Goal: Task Accomplishment & Management: Manage account settings

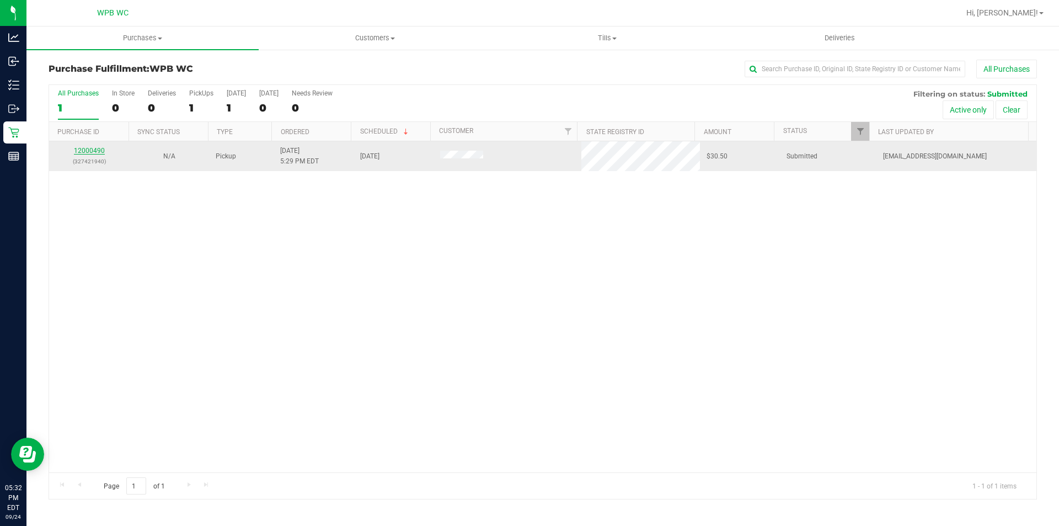
click at [92, 148] on link "12000490" at bounding box center [89, 151] width 31 height 8
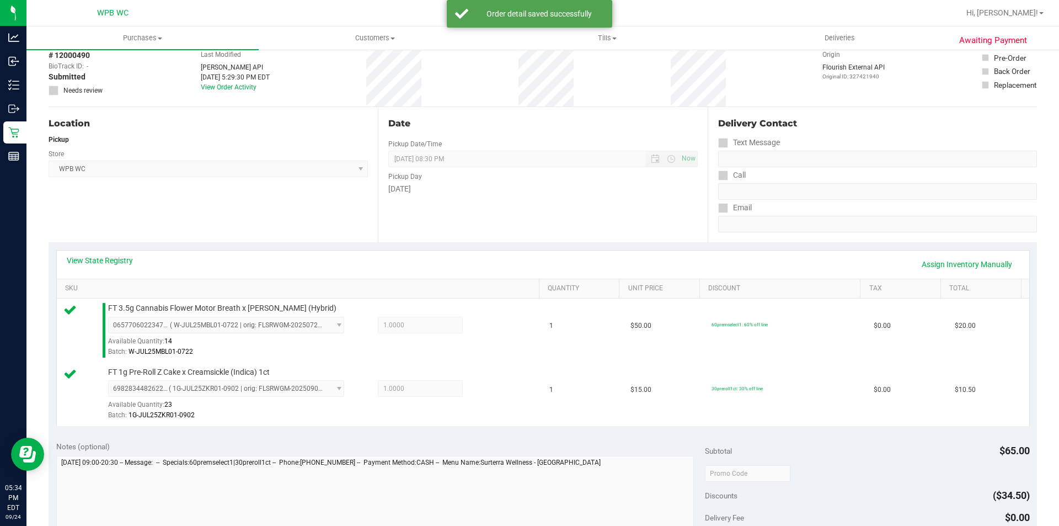
scroll to position [386, 0]
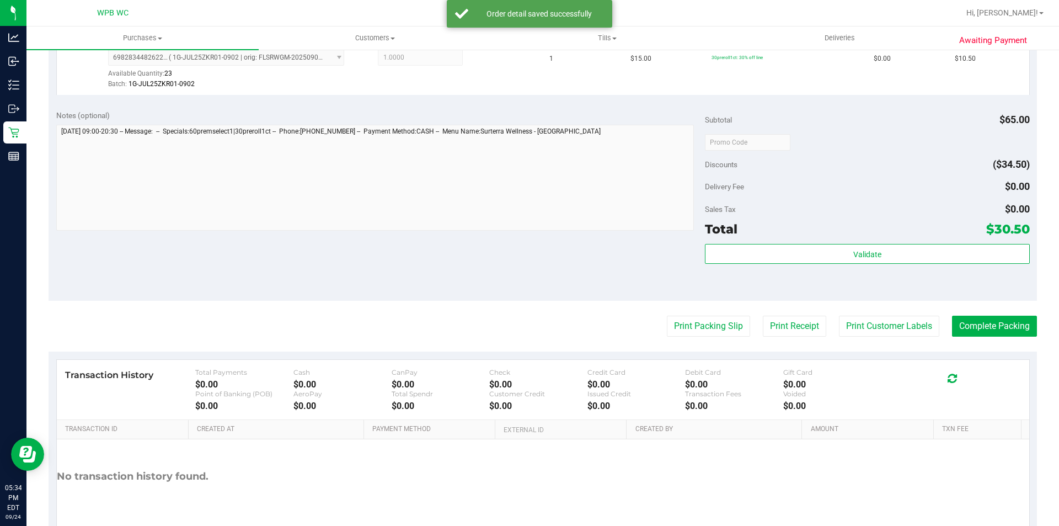
click at [906, 264] on div "Validate" at bounding box center [867, 254] width 324 height 21
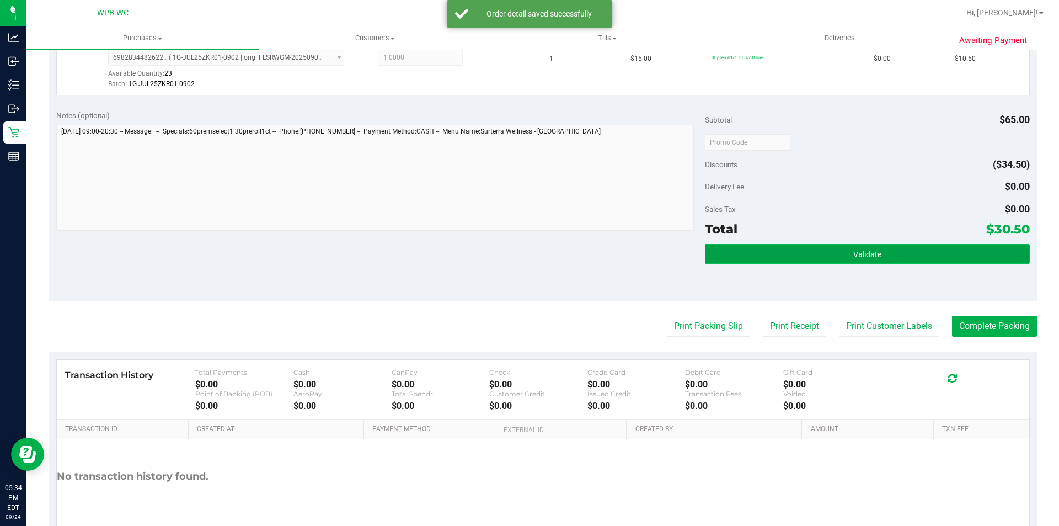
click at [735, 258] on button "Validate" at bounding box center [867, 254] width 324 height 20
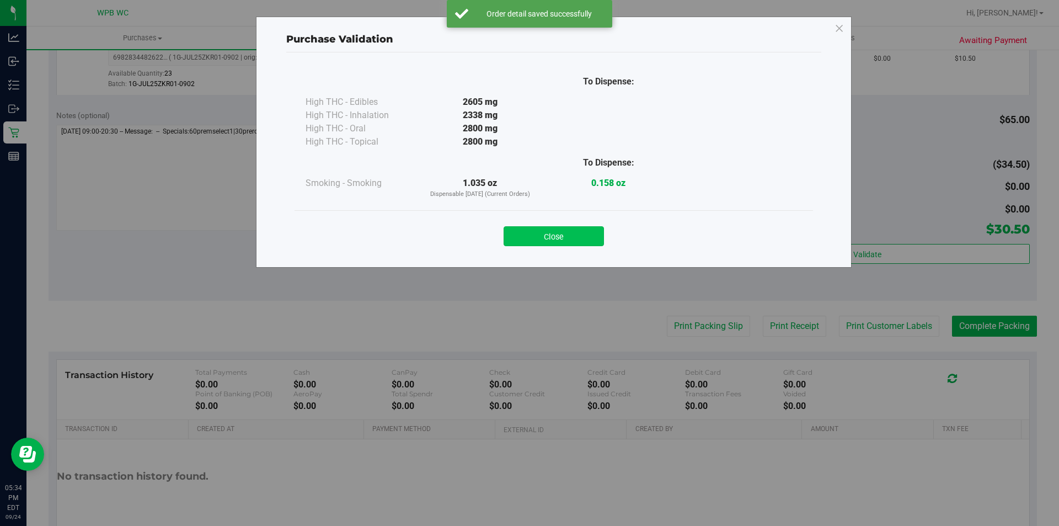
click at [571, 235] on button "Close" at bounding box center [554, 236] width 100 height 20
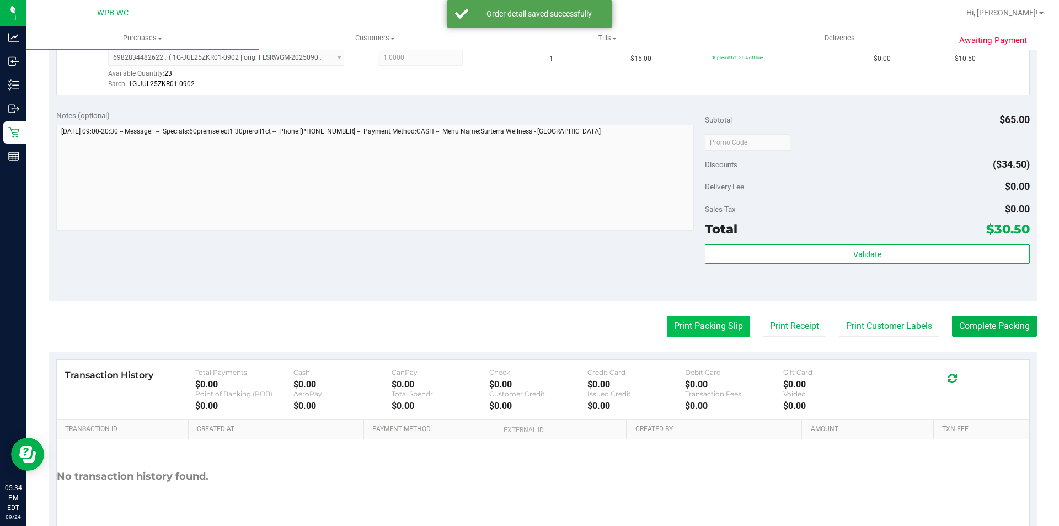
click at [678, 322] on button "Print Packing Slip" at bounding box center [708, 325] width 83 height 21
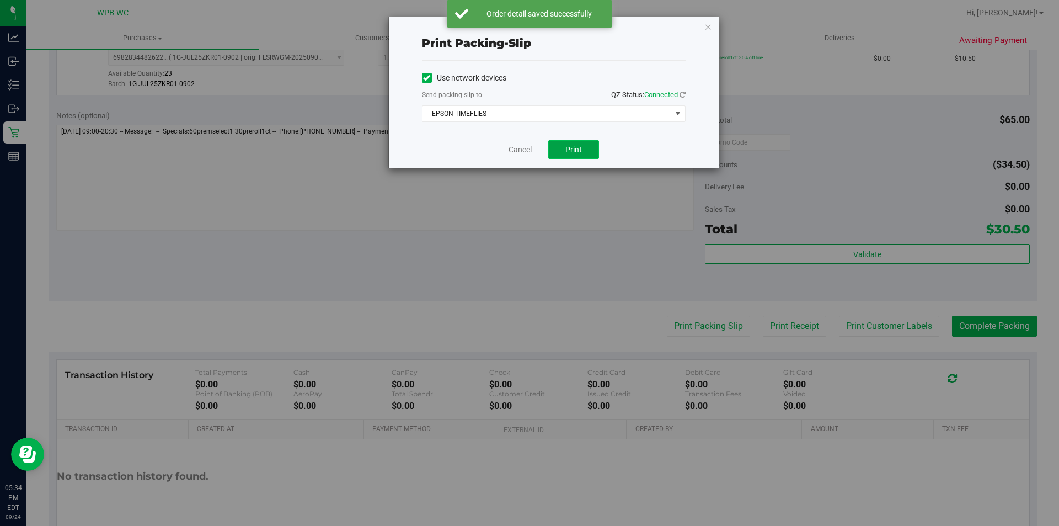
click at [578, 151] on span "Print" at bounding box center [573, 149] width 17 height 9
click at [711, 28] on icon "button" at bounding box center [708, 26] width 8 height 13
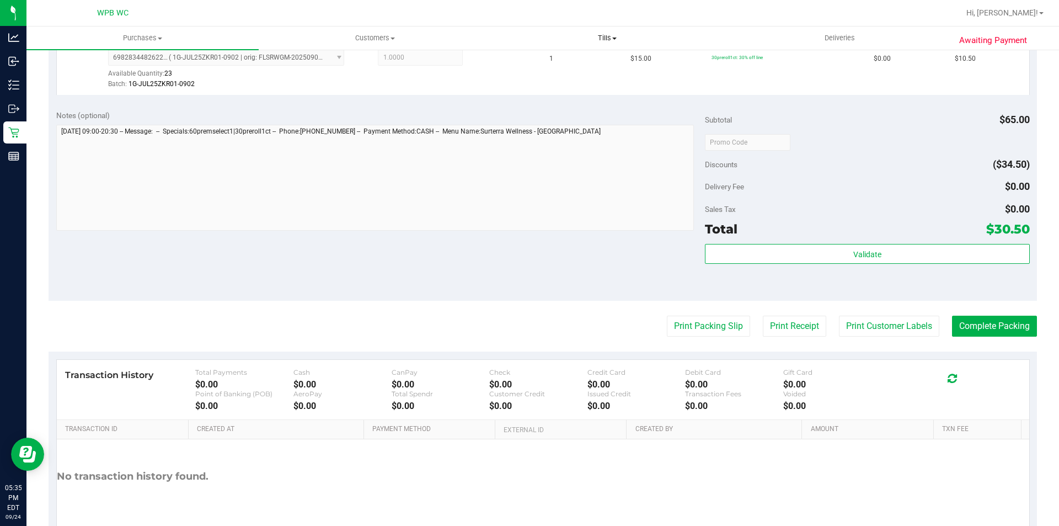
click at [708, 28] on uib-tab-heading "Tills Manage tills Reconcile e-payments" at bounding box center [606, 38] width 231 height 22
click at [1012, 321] on button "Complete Packing" at bounding box center [994, 325] width 85 height 21
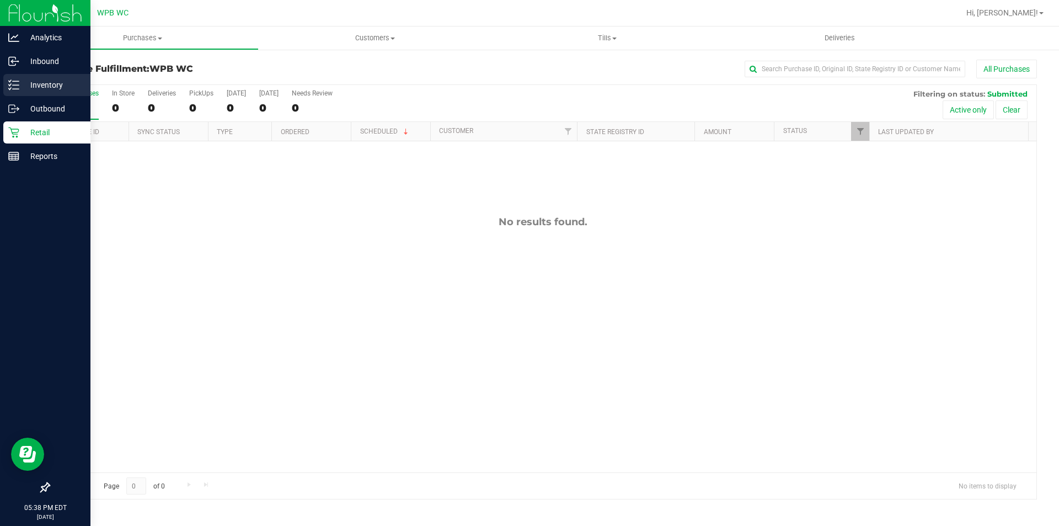
click at [49, 87] on p "Inventory" at bounding box center [52, 84] width 66 height 13
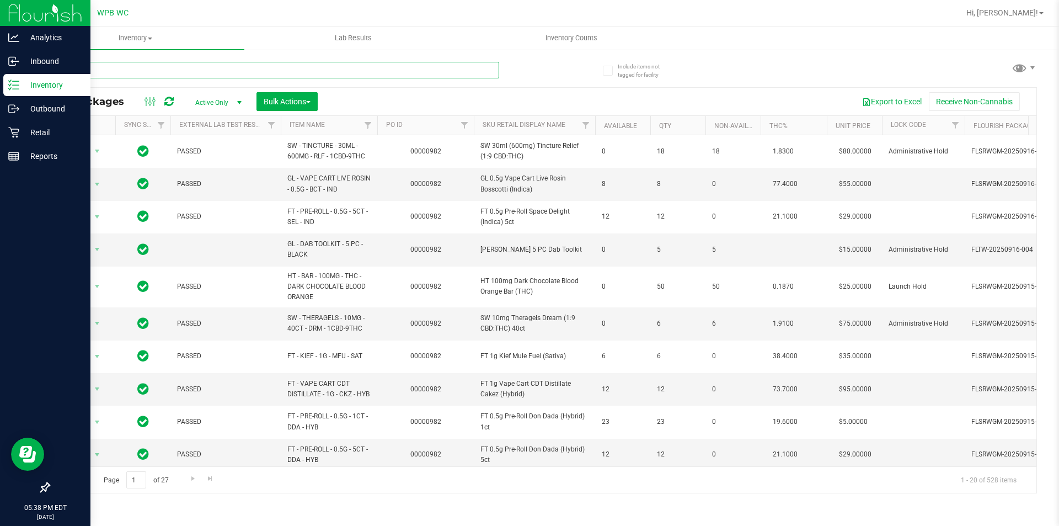
drag, startPoint x: 290, startPoint y: 81, endPoint x: 286, endPoint y: 71, distance: 11.2
click at [286, 71] on input "text" at bounding box center [274, 70] width 451 height 17
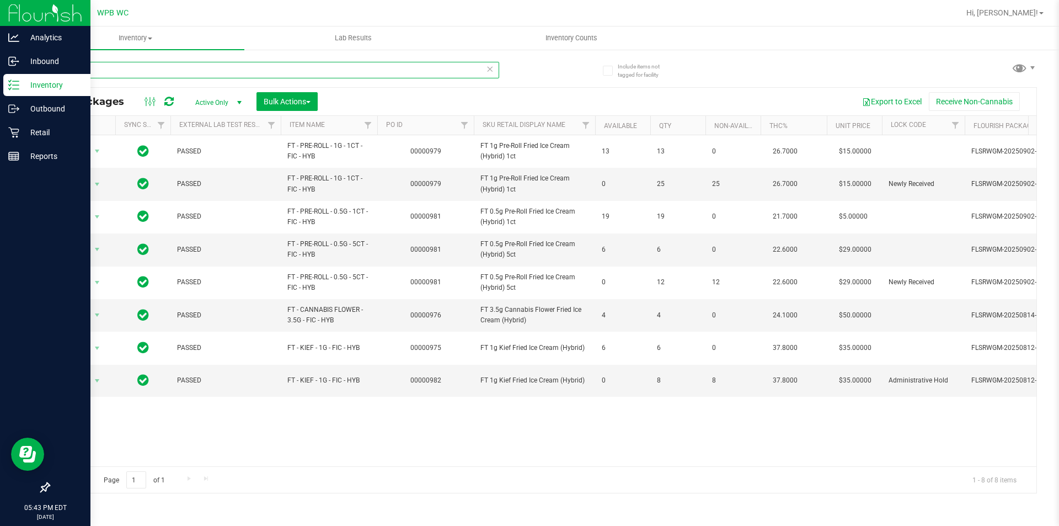
type input "fried"
click at [493, 65] on icon at bounding box center [490, 68] width 8 height 13
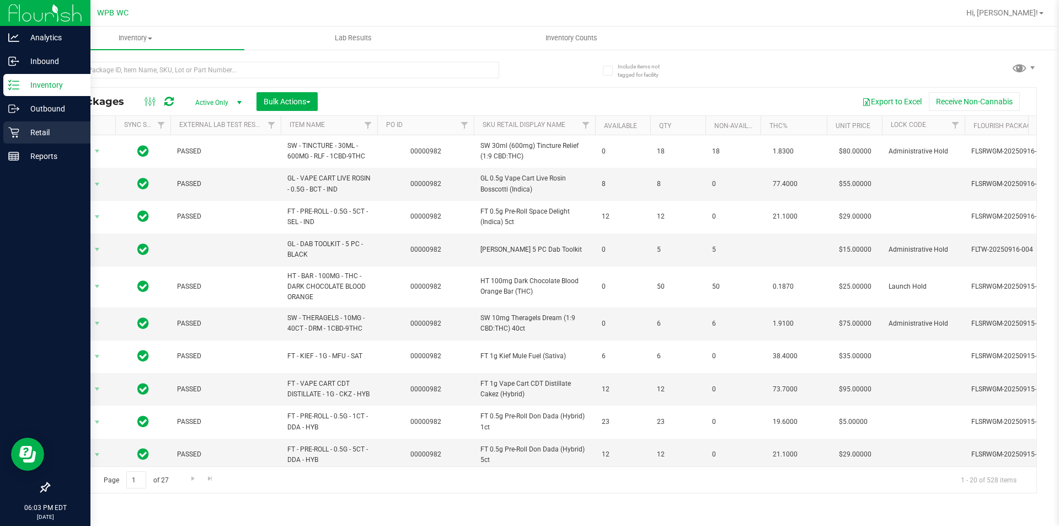
click at [35, 128] on p "Retail" at bounding box center [52, 132] width 66 height 13
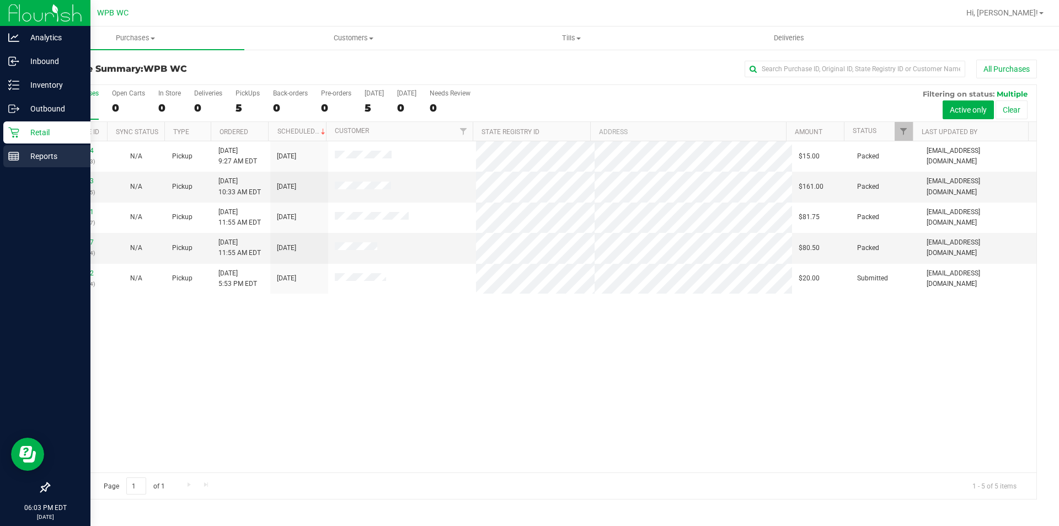
click at [42, 150] on p "Reports" at bounding box center [52, 155] width 66 height 13
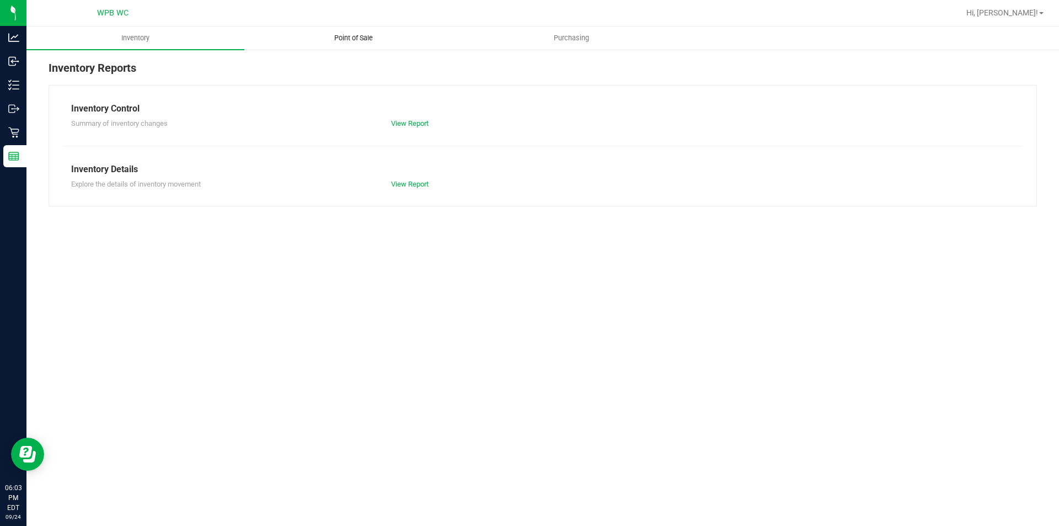
click at [351, 34] on span "Point of Sale" at bounding box center [353, 38] width 68 height 10
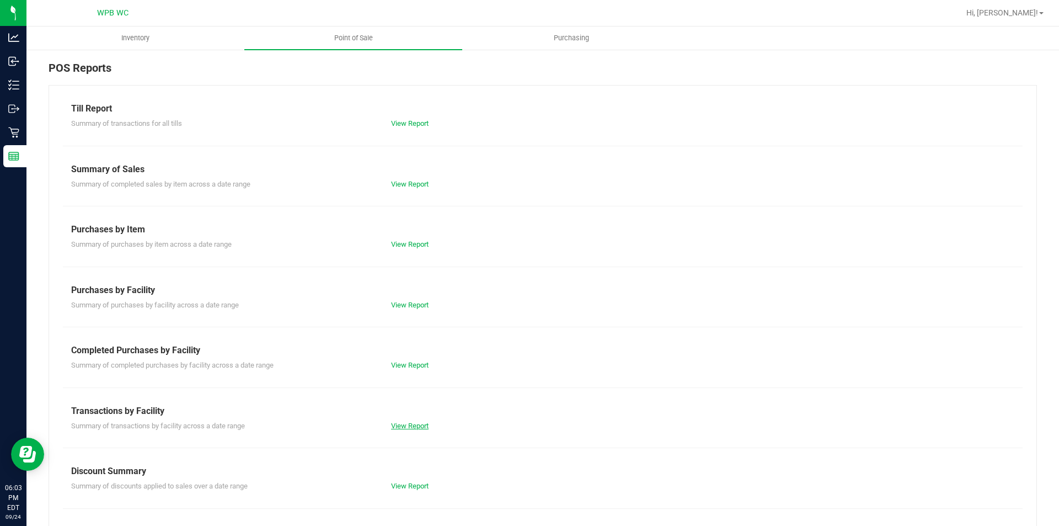
click at [416, 422] on link "View Report" at bounding box center [410, 425] width 38 height 8
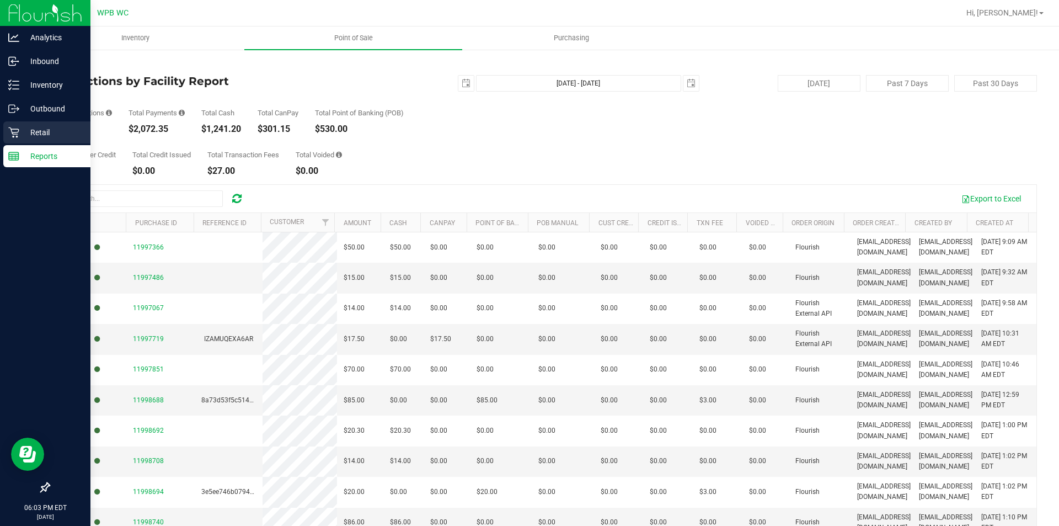
click at [35, 138] on p "Retail" at bounding box center [52, 132] width 66 height 13
